Goal: Transaction & Acquisition: Purchase product/service

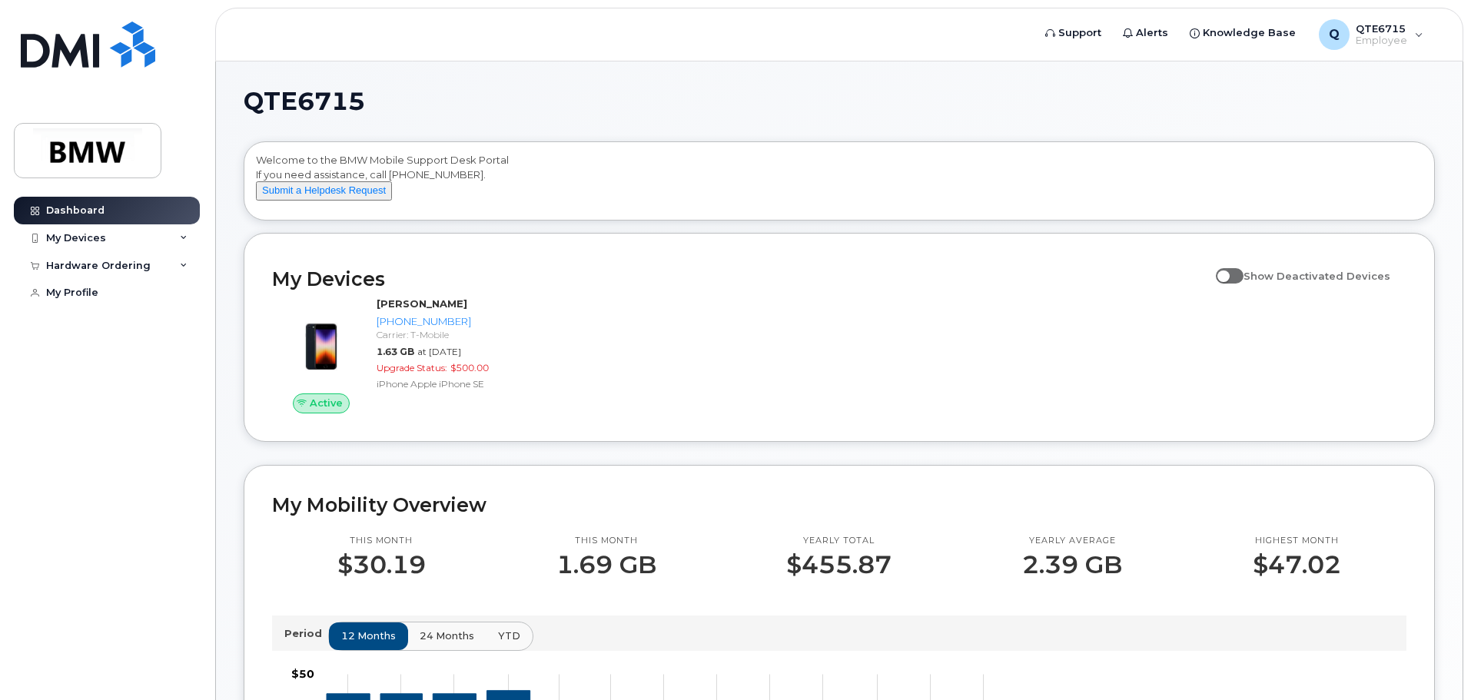
click at [1238, 284] on span at bounding box center [1230, 275] width 28 height 15
click at [1228, 274] on input "Show Deactivated Devices" at bounding box center [1222, 267] width 12 height 12
click at [1244, 284] on span at bounding box center [1230, 275] width 28 height 15
click at [1228, 274] on input "Show Deactivated Devices" at bounding box center [1222, 267] width 12 height 12
checkbox input "false"
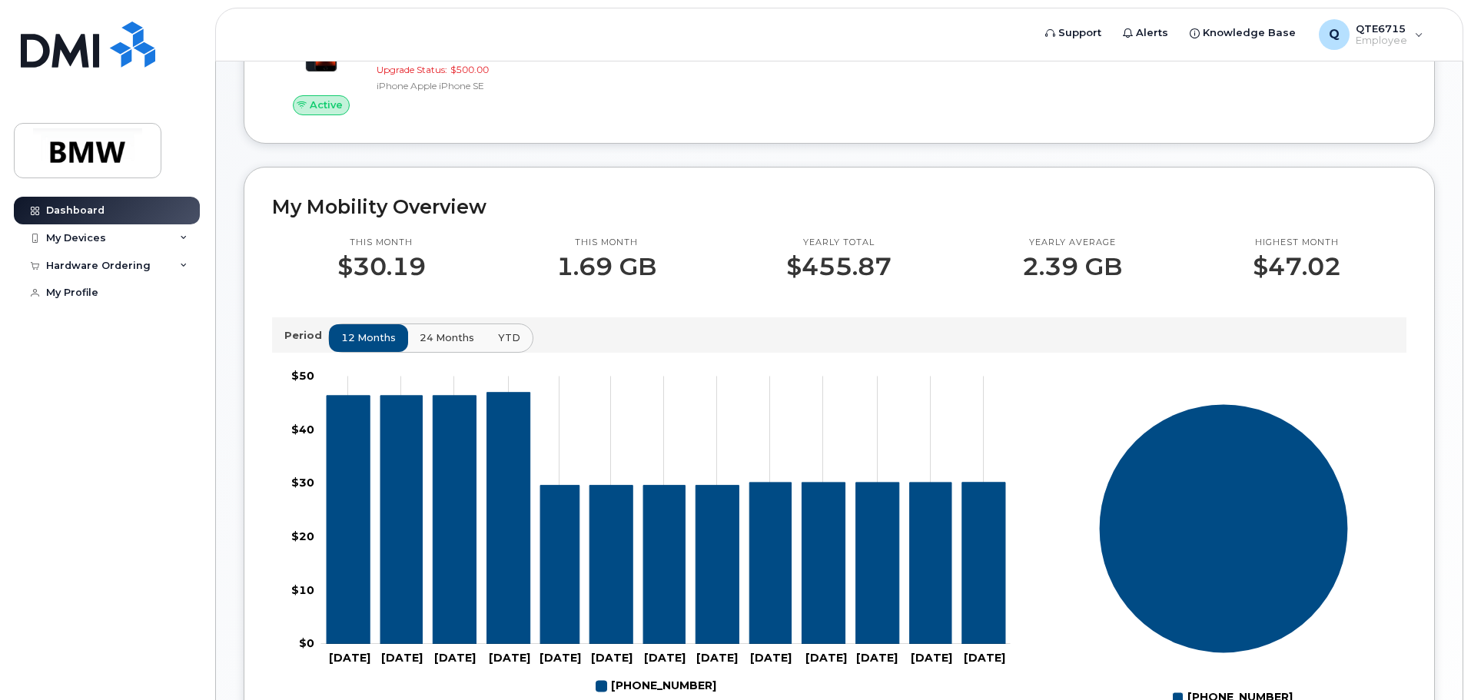
scroll to position [307, 0]
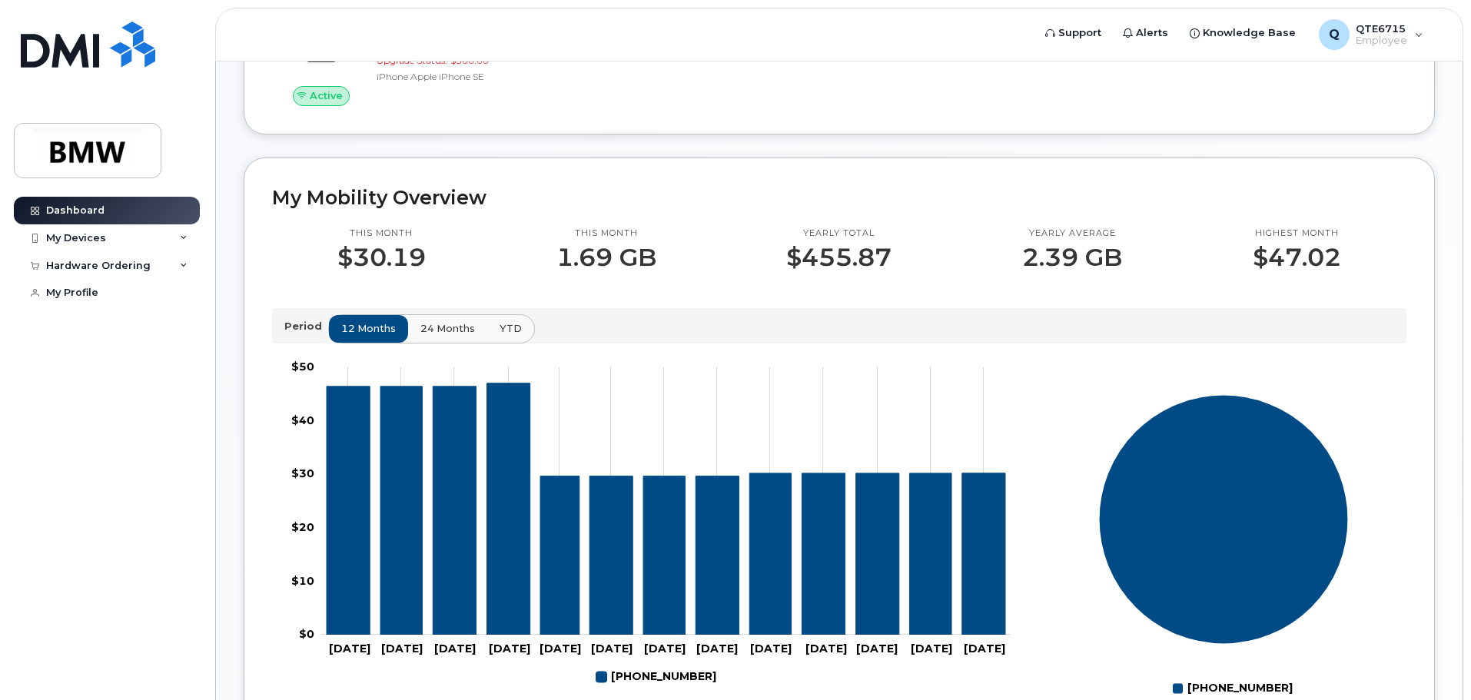
click at [435, 336] on span "24 months" at bounding box center [447, 328] width 55 height 15
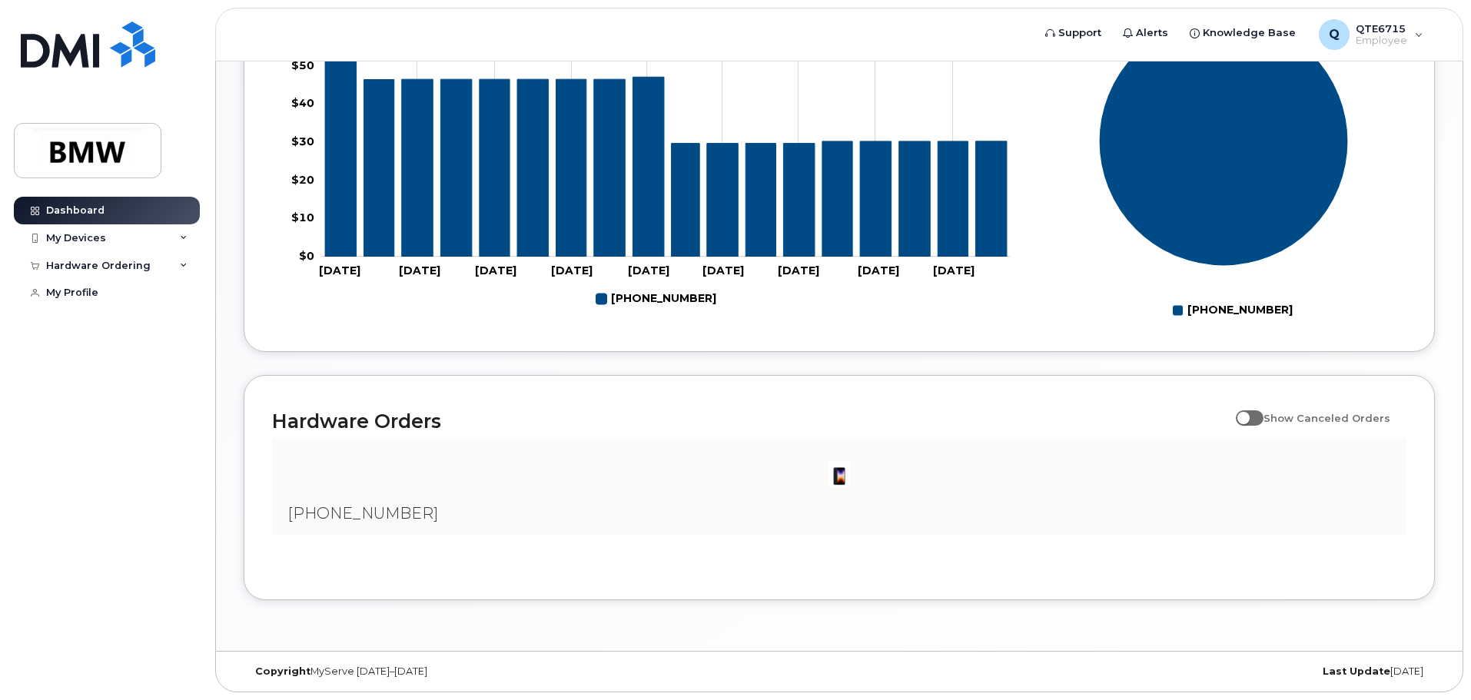
scroll to position [700, 0]
click at [1252, 420] on span at bounding box center [1250, 417] width 28 height 15
click at [1248, 416] on input "Show Canceled Orders" at bounding box center [1242, 410] width 12 height 12
click at [1261, 420] on span at bounding box center [1250, 417] width 28 height 15
click at [1248, 416] on input "Show Canceled Orders" at bounding box center [1242, 410] width 12 height 12
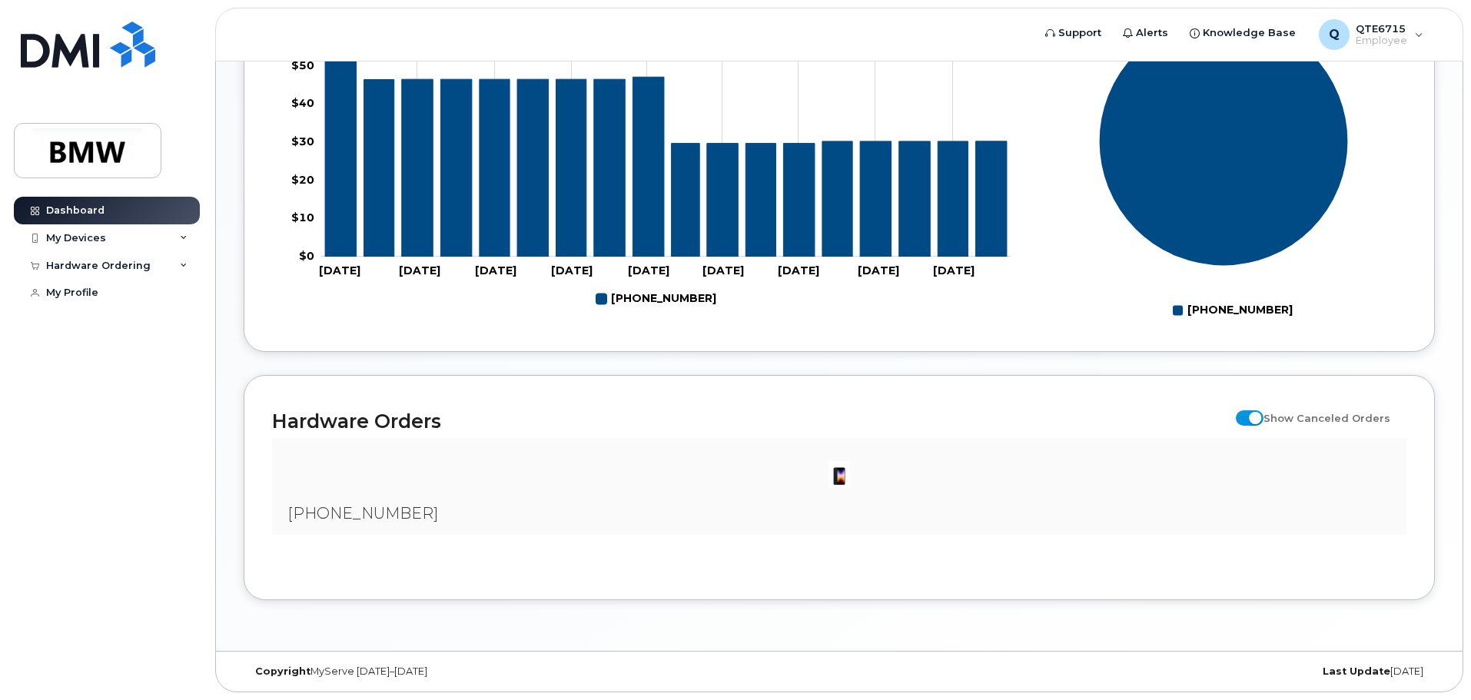
checkbox input "false"
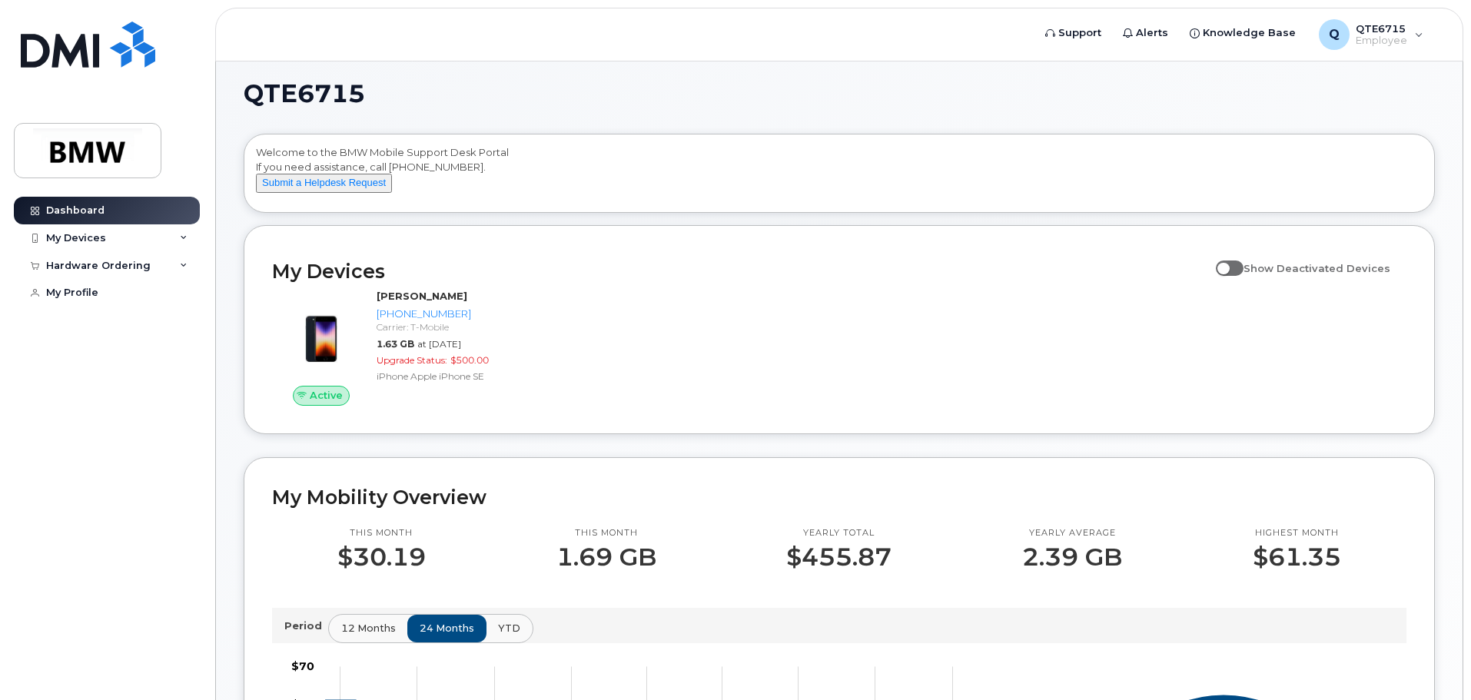
scroll to position [0, 0]
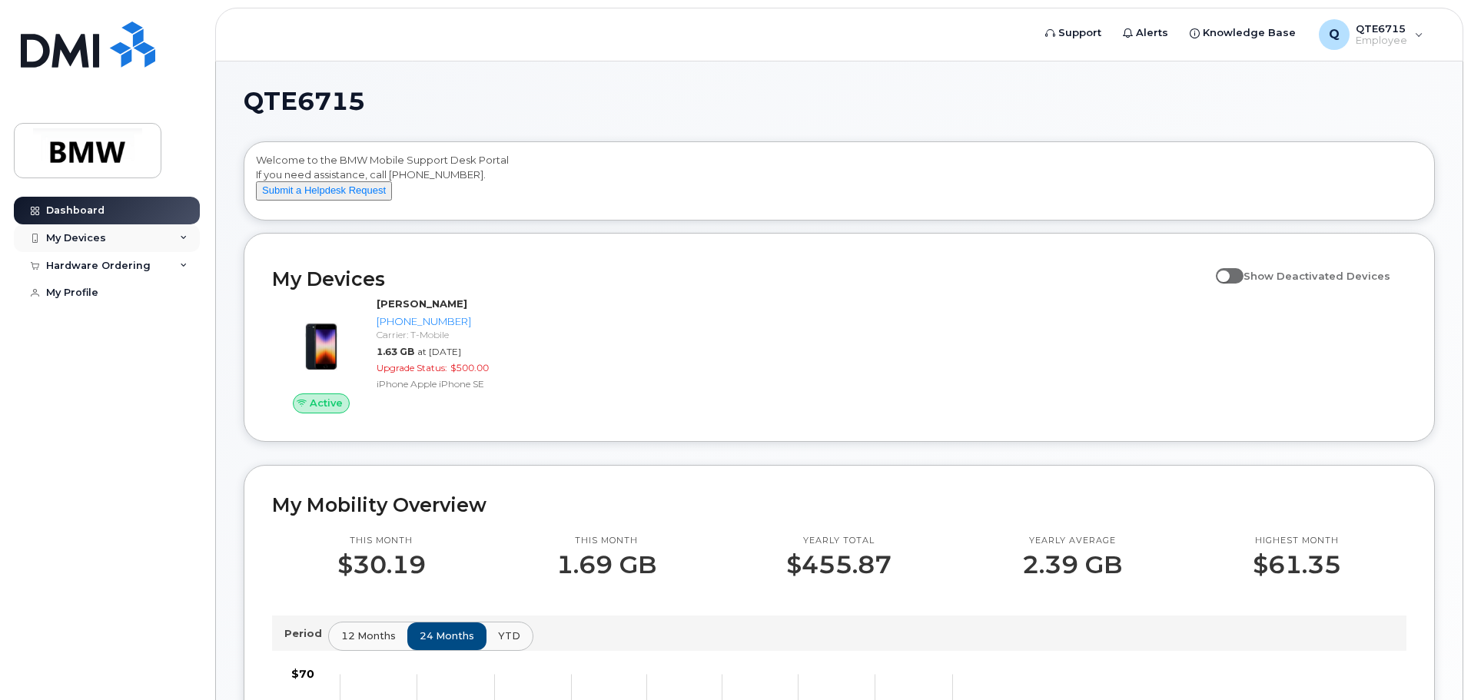
click at [84, 235] on div "My Devices" at bounding box center [76, 238] width 60 height 12
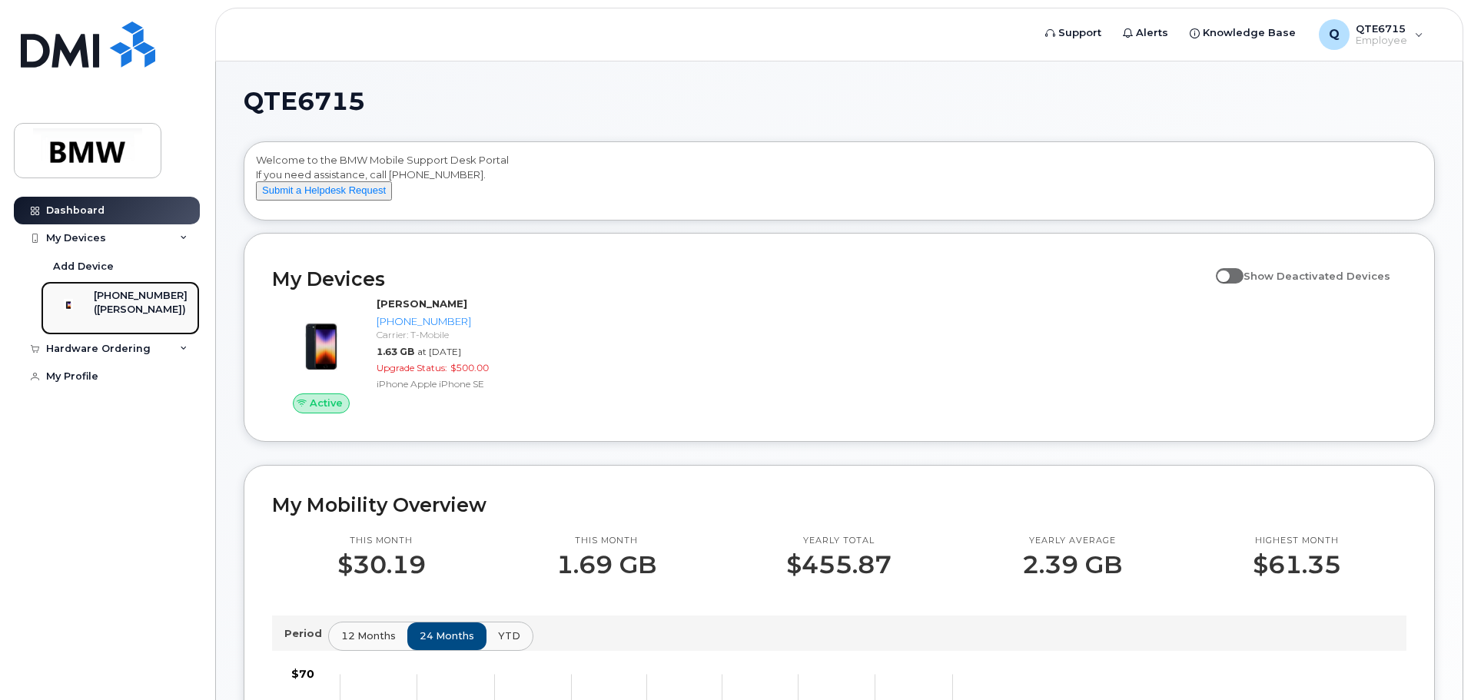
click at [76, 311] on img at bounding box center [68, 304] width 15 height 15
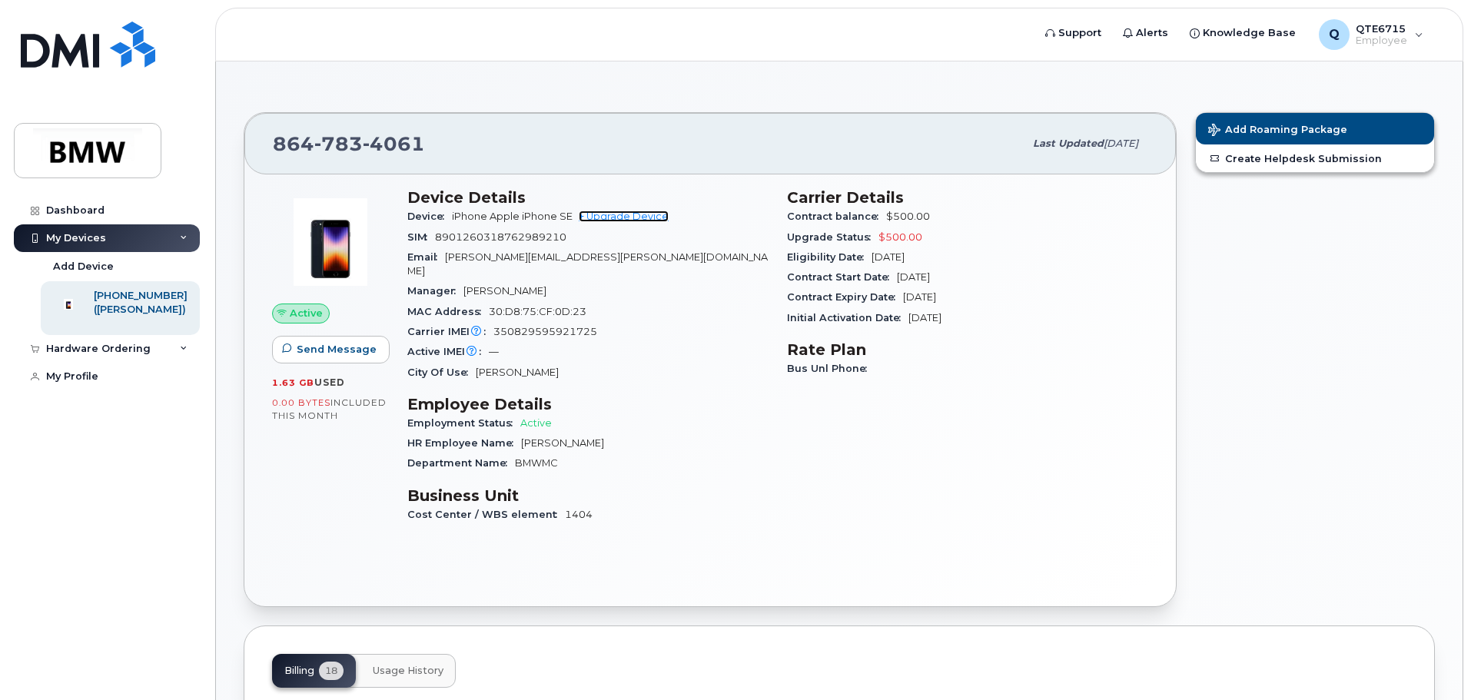
click at [617, 217] on link "+ Upgrade Device" at bounding box center [624, 217] width 90 height 12
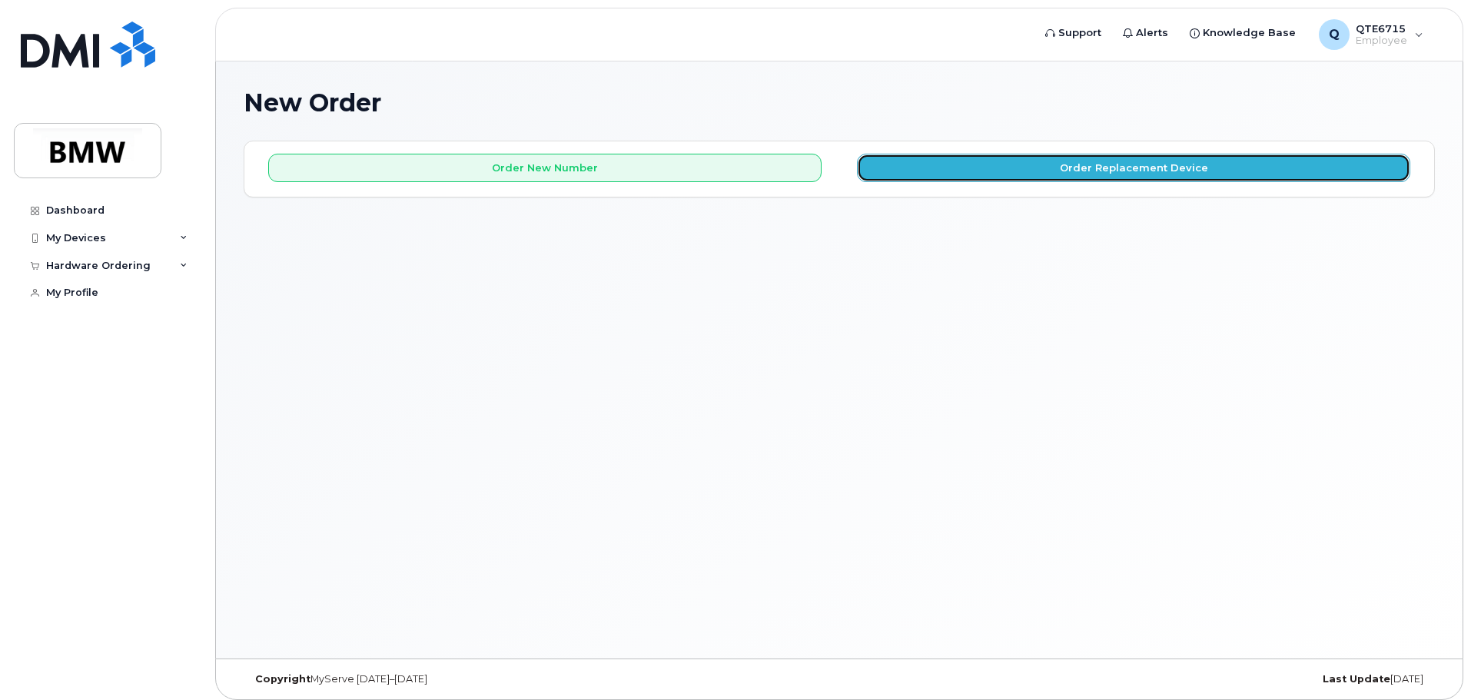
click at [921, 169] on button "Order Replacement Device" at bounding box center [1133, 168] width 553 height 28
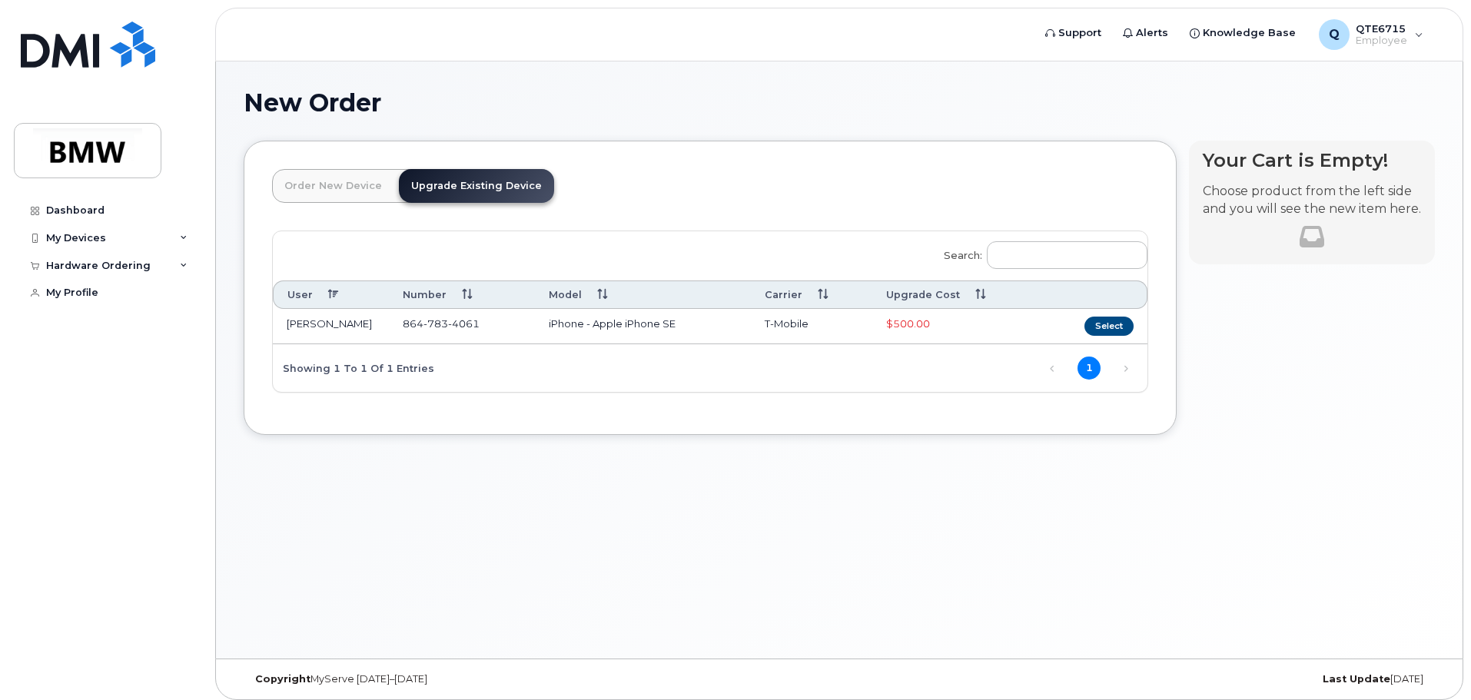
click at [338, 188] on link "Order New Device" at bounding box center [333, 186] width 122 height 34
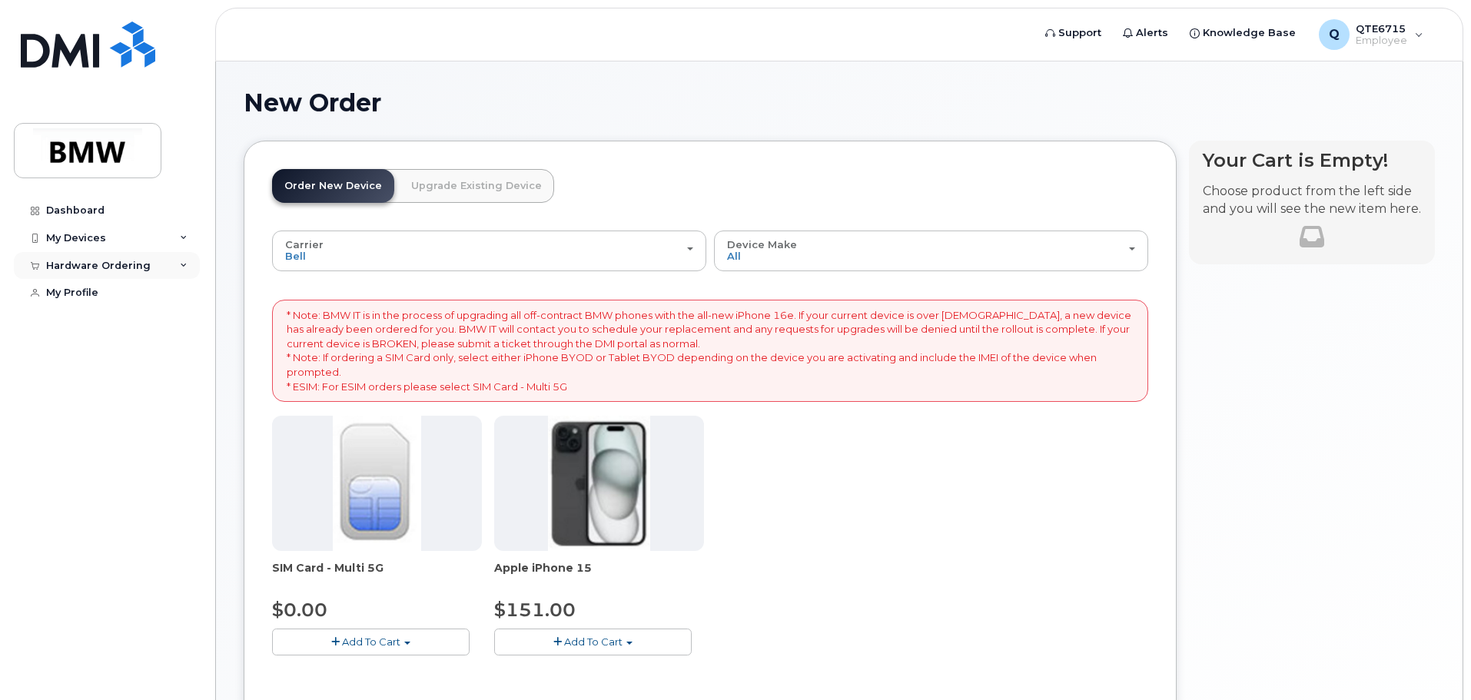
click at [98, 264] on div "Hardware Ordering" at bounding box center [98, 266] width 105 height 12
click at [105, 297] on link "My Orders" at bounding box center [120, 293] width 159 height 29
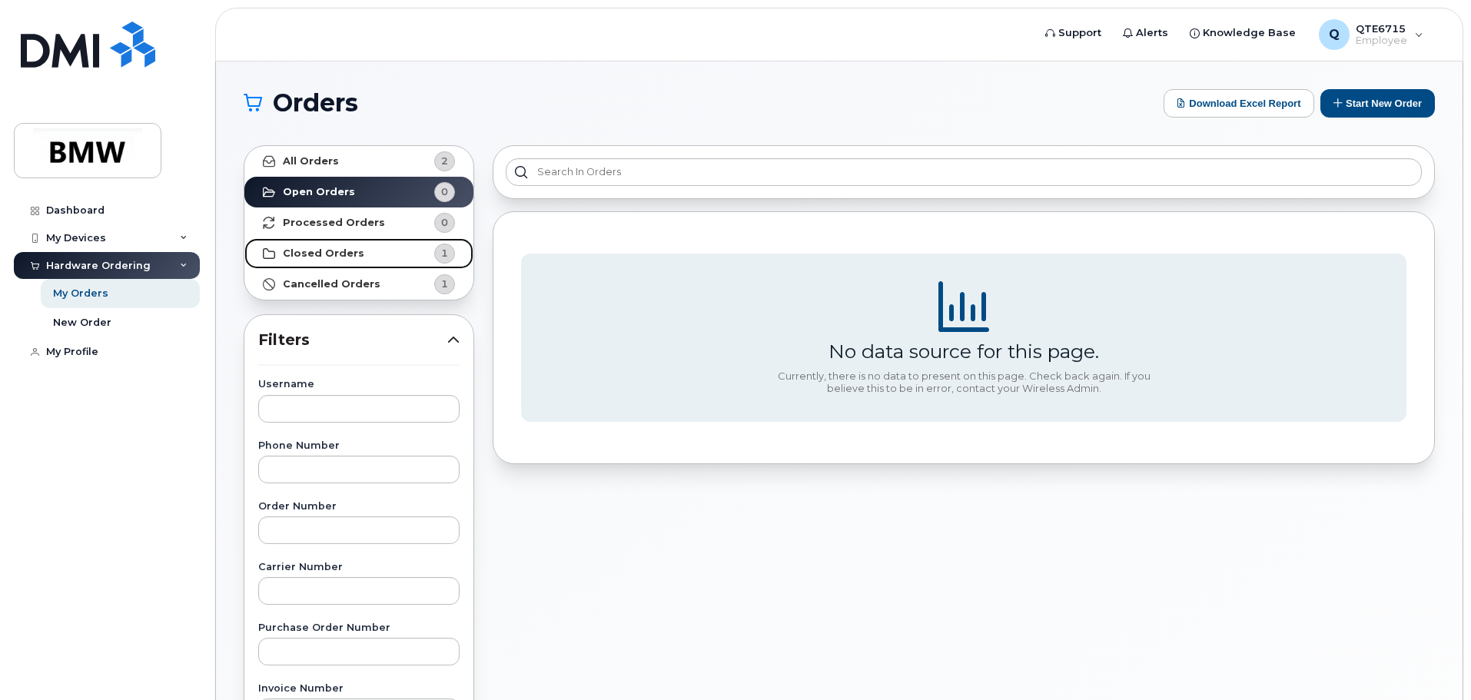
click at [365, 257] on link "Closed Orders 1" at bounding box center [358, 253] width 229 height 31
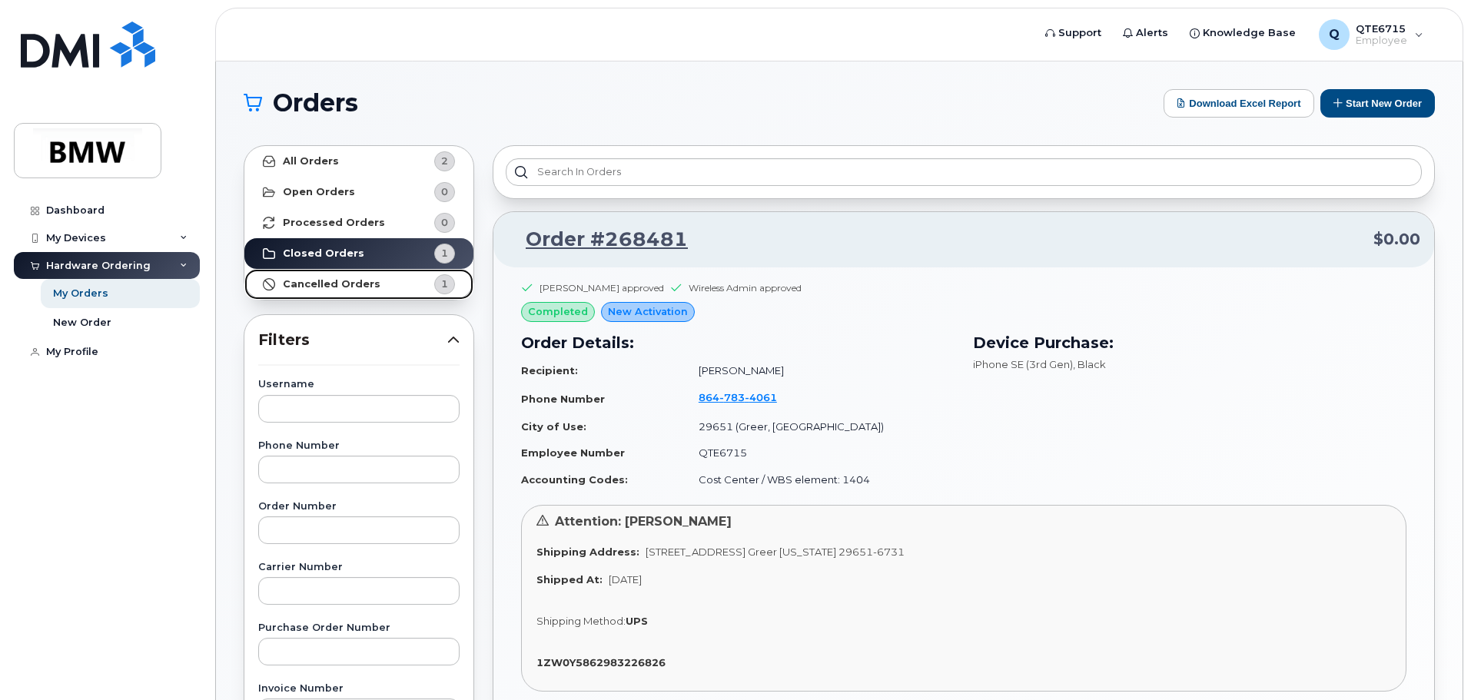
click at [374, 285] on link "Cancelled Orders 1" at bounding box center [358, 284] width 229 height 31
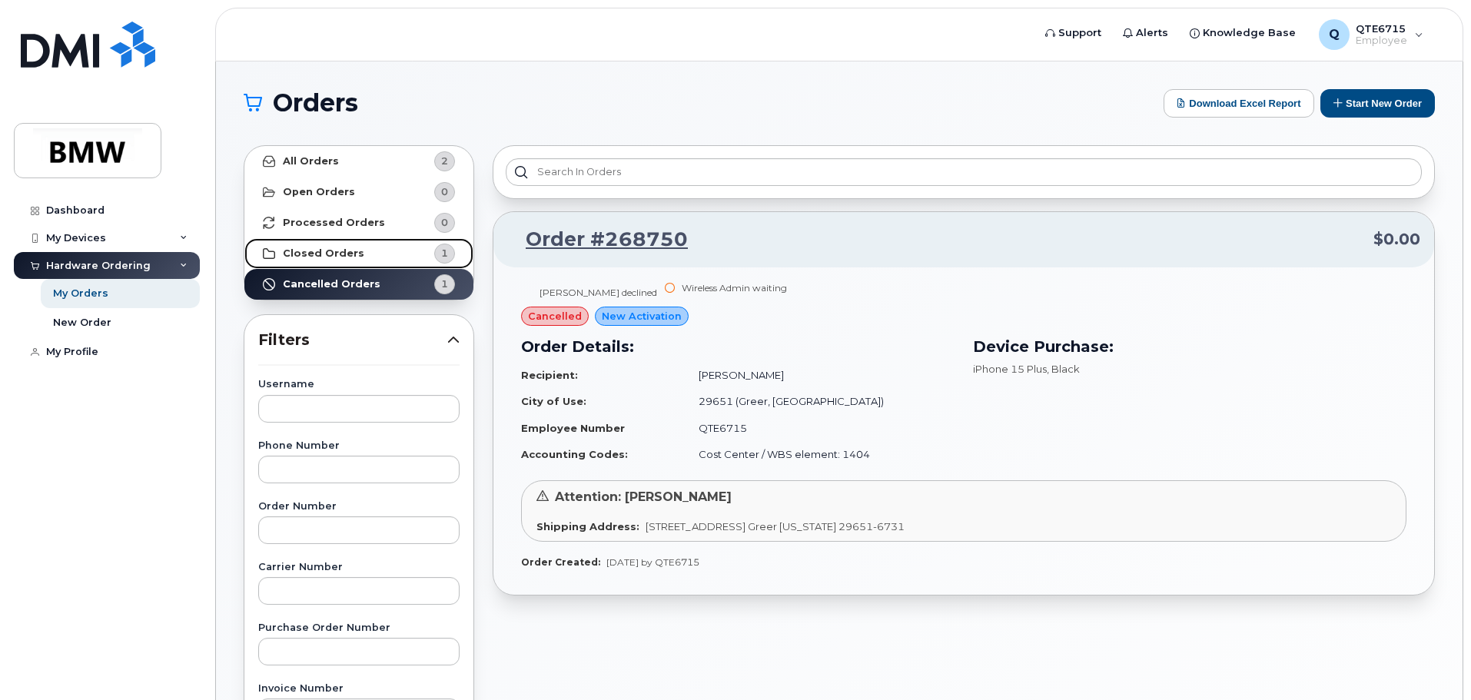
click at [327, 245] on link "Closed Orders 1" at bounding box center [358, 253] width 229 height 31
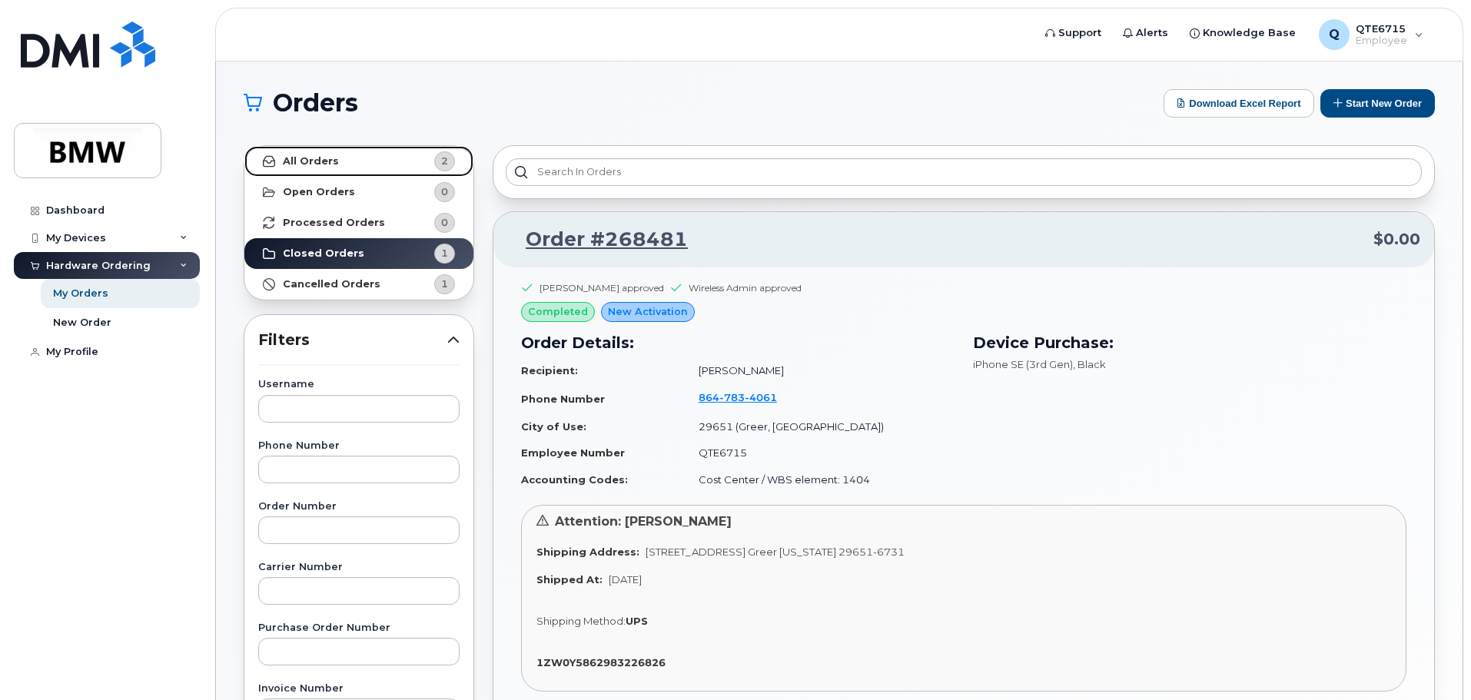
click at [357, 167] on link "All Orders 2" at bounding box center [358, 161] width 229 height 31
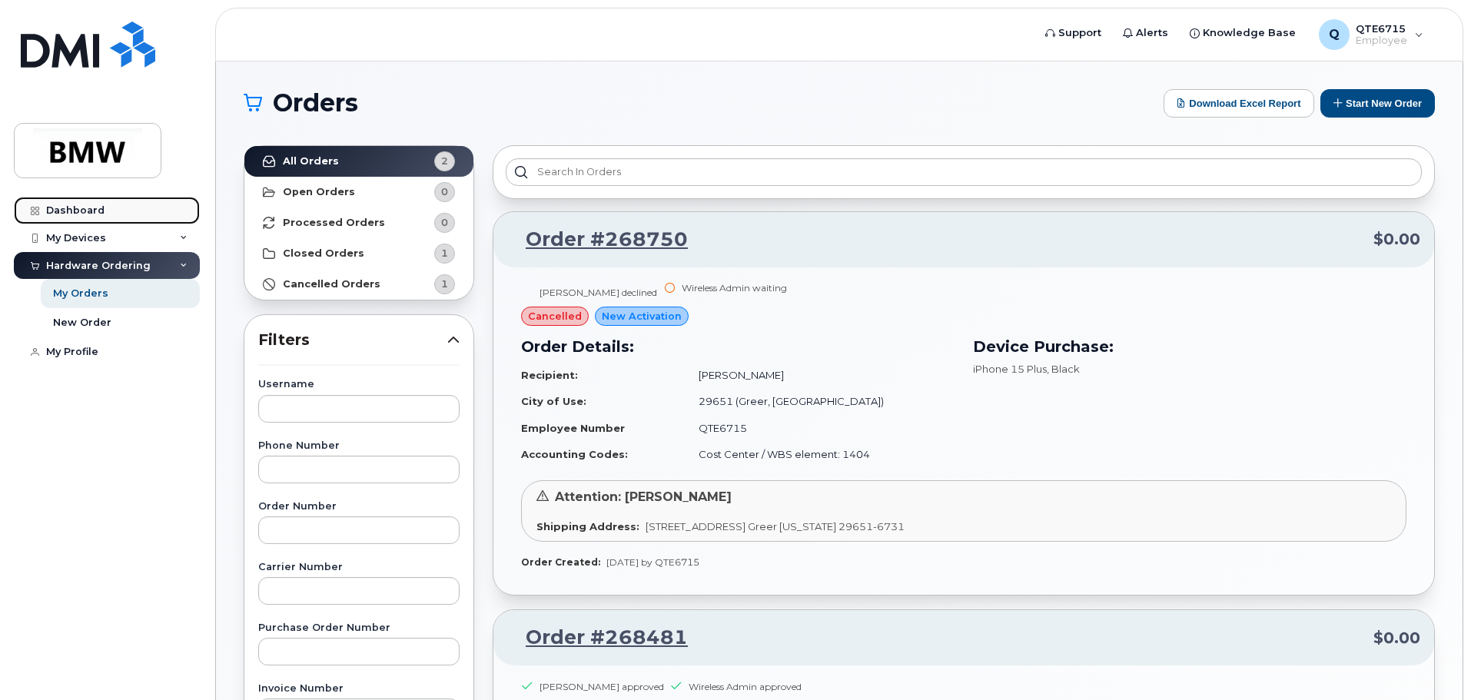
click at [56, 213] on div "Dashboard" at bounding box center [75, 210] width 58 height 12
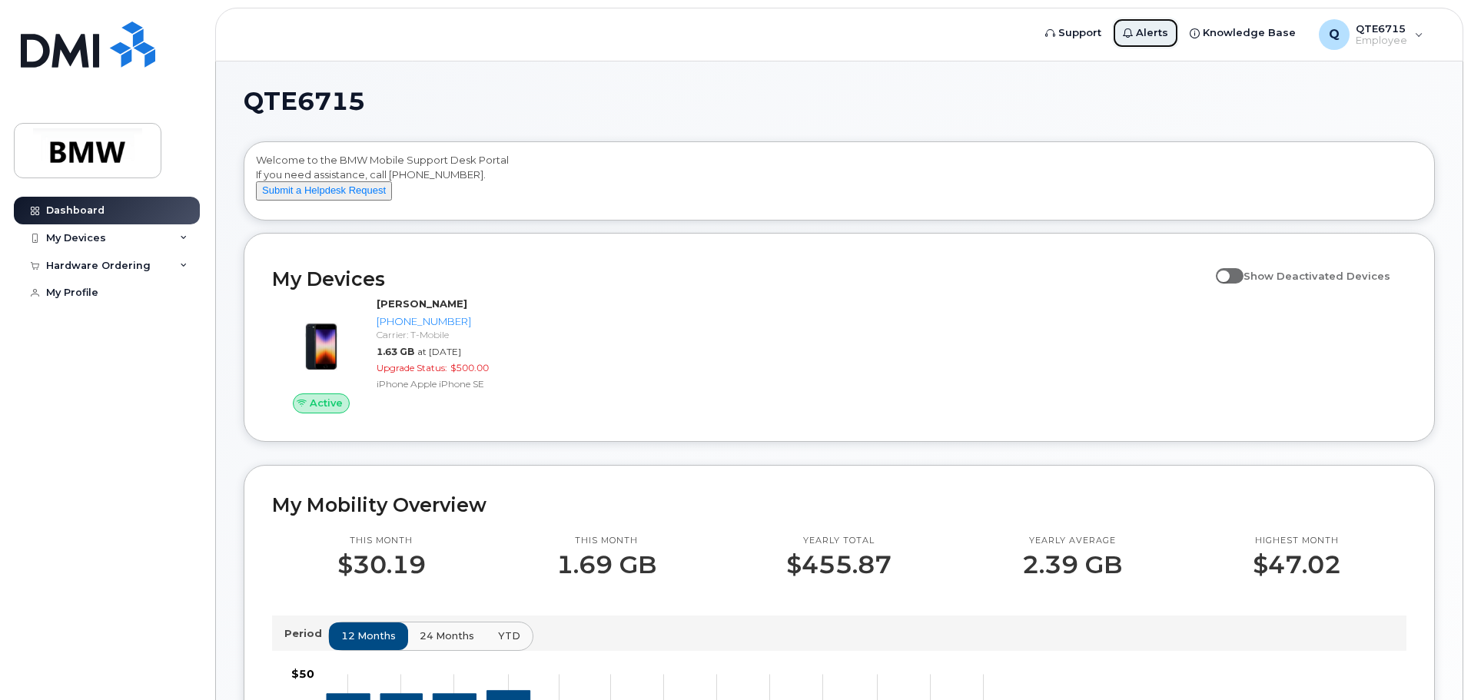
click at [1162, 35] on span "Alerts" at bounding box center [1152, 32] width 32 height 15
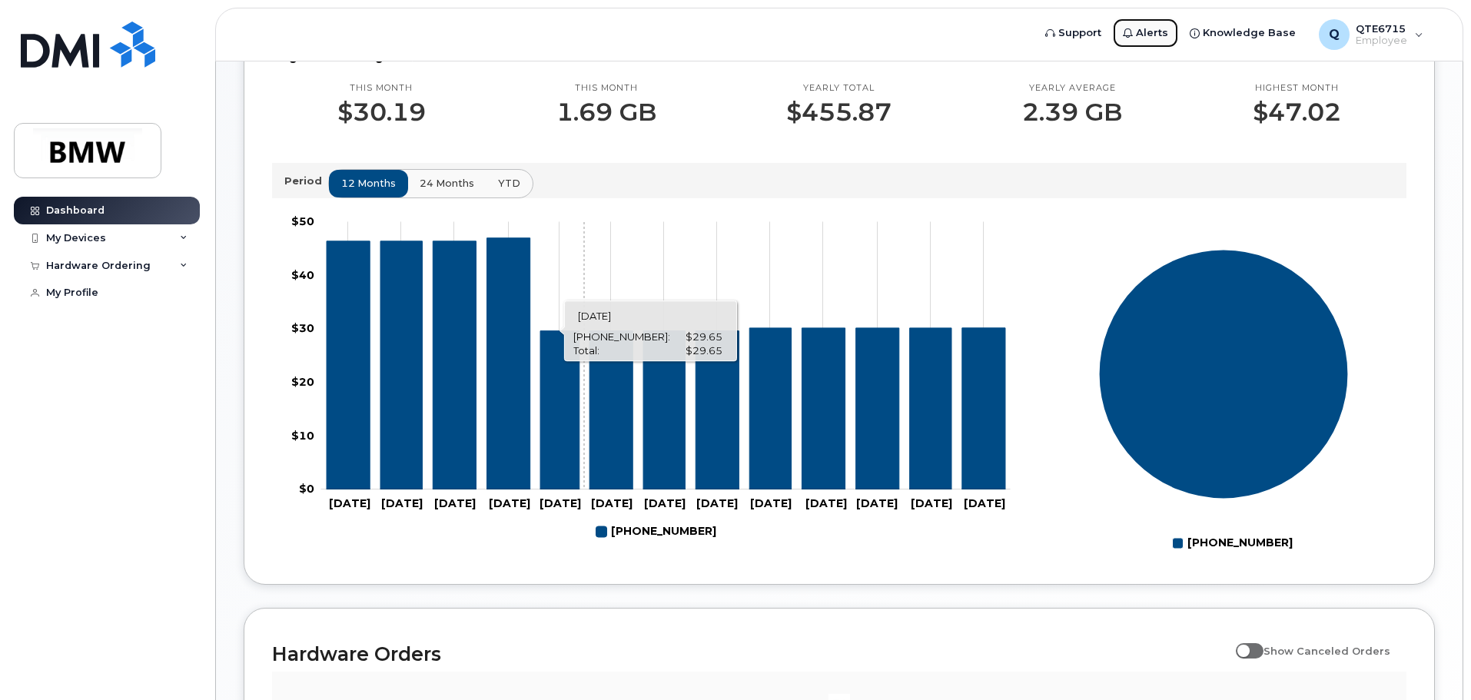
scroll to position [461, 0]
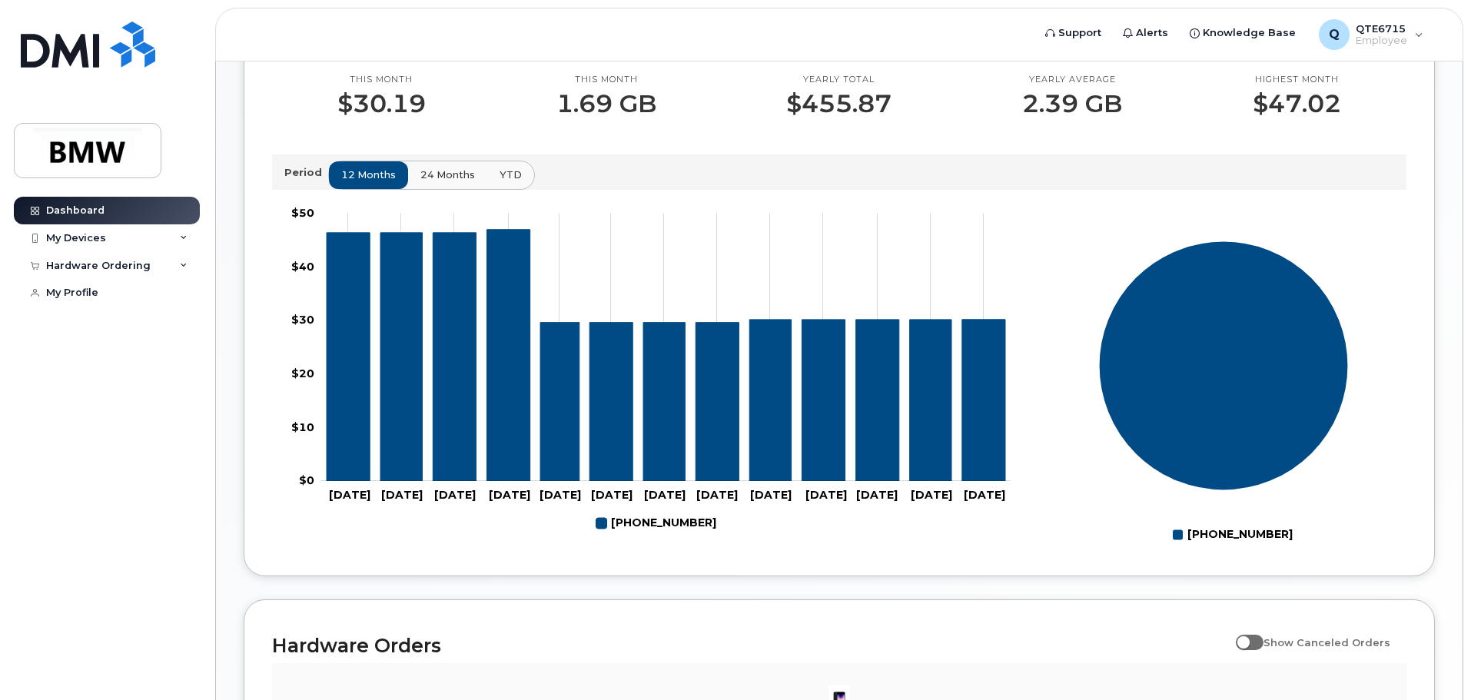
click at [461, 182] on span "24 months" at bounding box center [447, 175] width 55 height 15
